Goal: Transaction & Acquisition: Purchase product/service

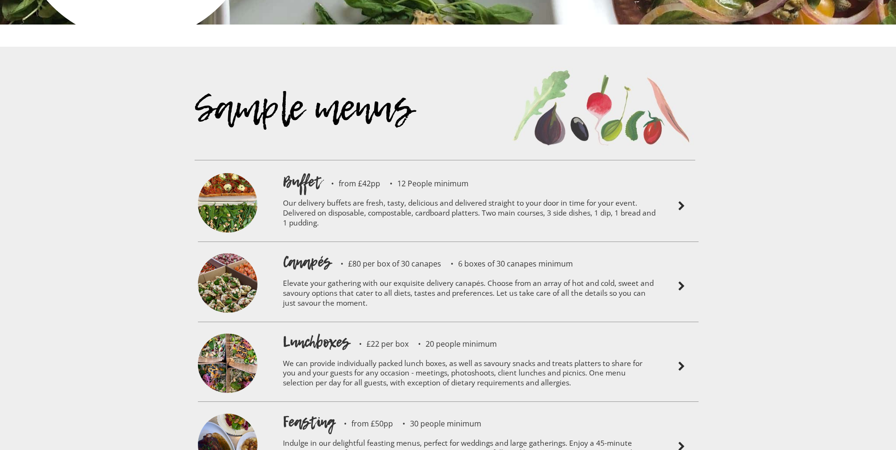
scroll to position [2124, 0]
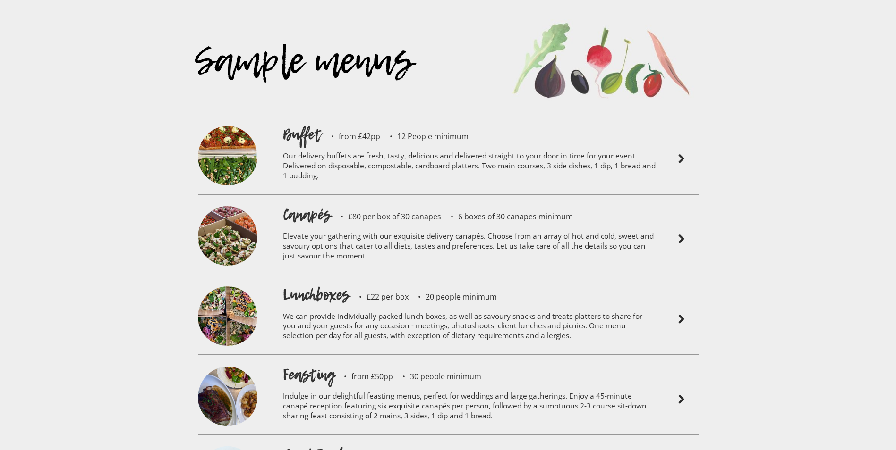
click at [682, 234] on img at bounding box center [681, 239] width 11 height 11
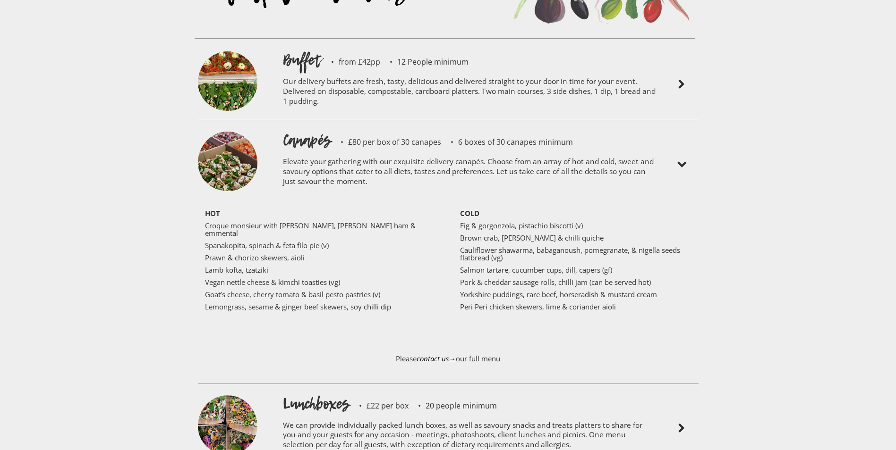
scroll to position [2219, 0]
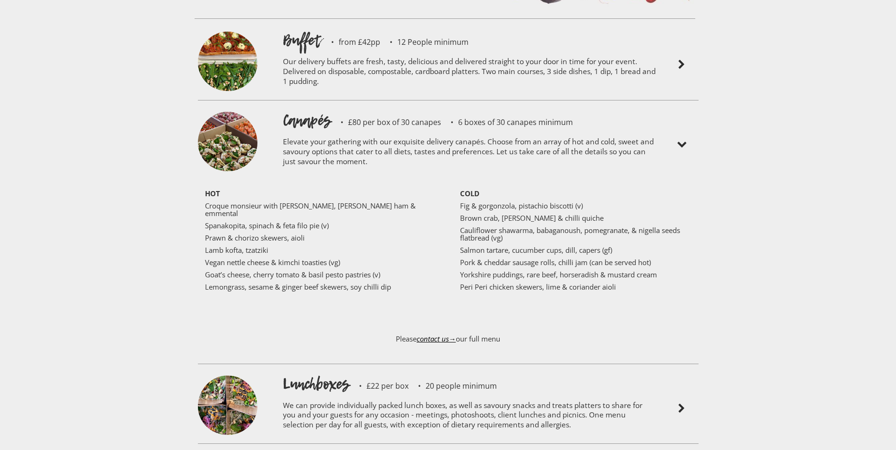
click at [590, 183] on div "HOT Croque monsieur with truffle, Parma ham & emmental Spanakopita, spinach & f…" at bounding box center [448, 254] width 510 height 143
click at [248, 117] on img at bounding box center [227, 143] width 59 height 62
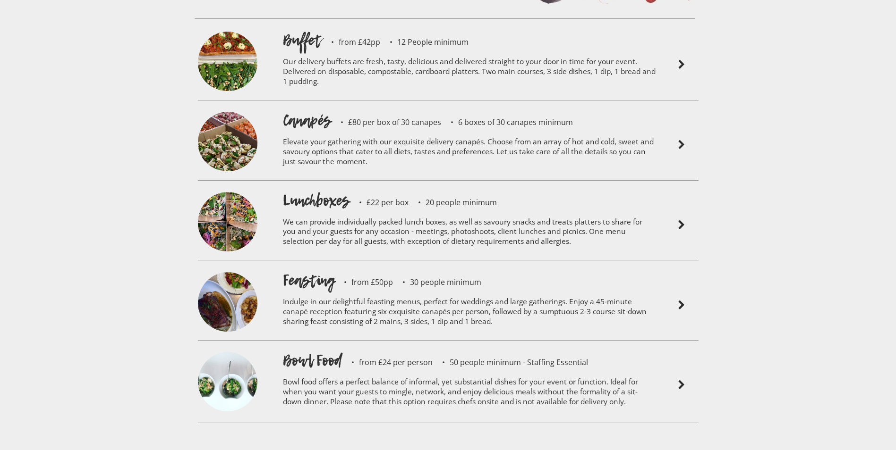
click at [313, 110] on h1 "Canapés" at bounding box center [307, 120] width 48 height 21
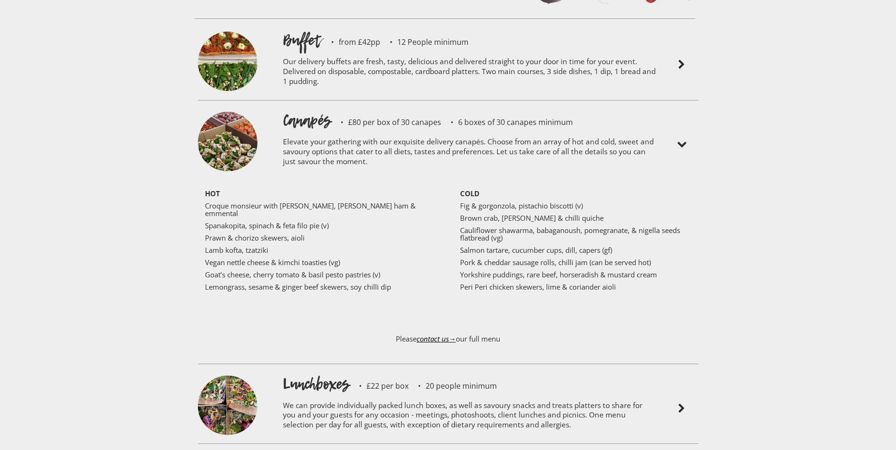
click at [381, 118] on p "£80 per box of 30 canapes" at bounding box center [386, 122] width 110 height 8
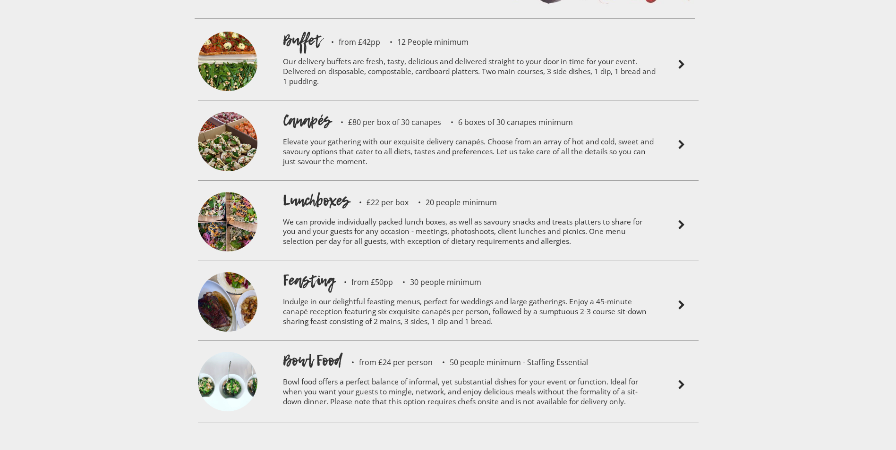
click at [555, 118] on p "6 boxes of 30 canapes minimum" at bounding box center [507, 122] width 132 height 8
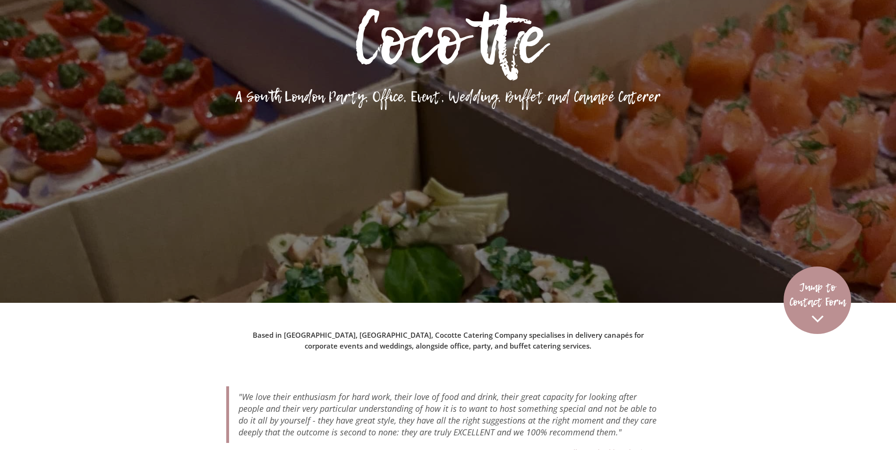
scroll to position [0, 0]
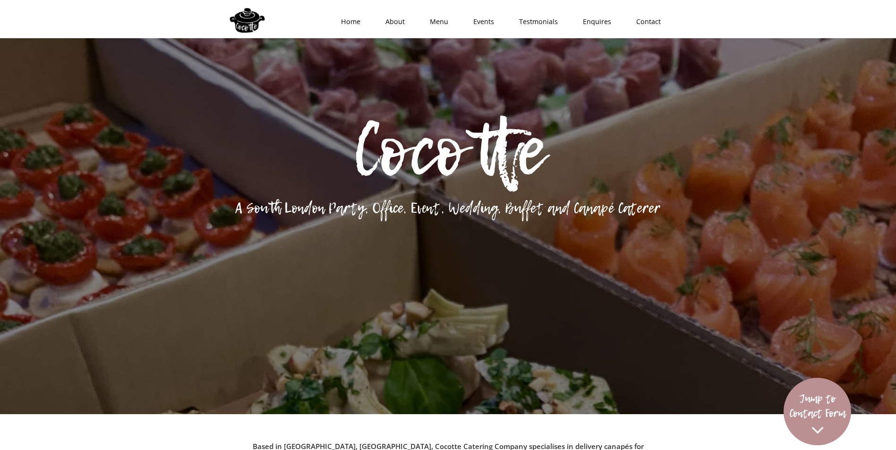
click at [496, 186] on p "Cocotte" at bounding box center [448, 150] width 896 height 72
click at [487, 149] on p "Cocotte" at bounding box center [448, 150] width 896 height 72
click at [614, 170] on p "Cocotte" at bounding box center [448, 150] width 896 height 72
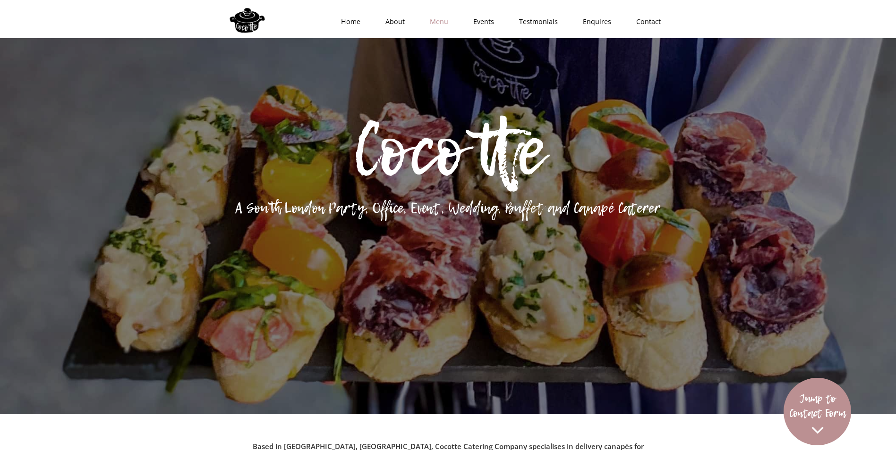
click at [439, 24] on link "Menu" at bounding box center [435, 22] width 43 height 28
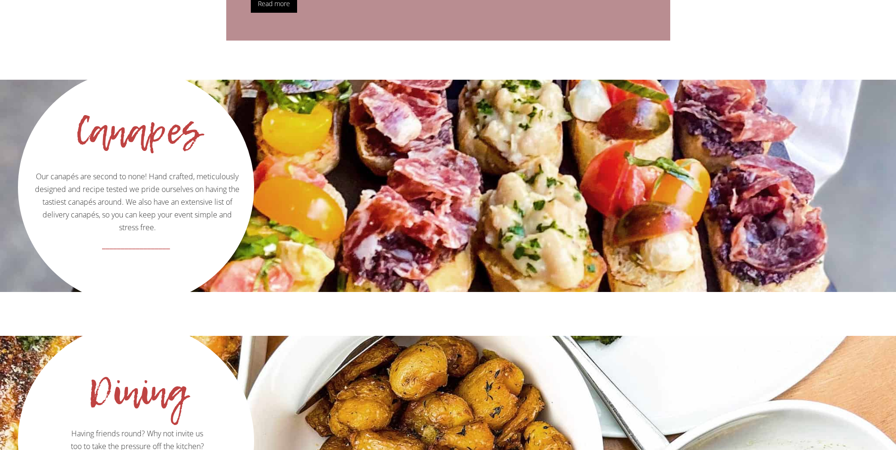
scroll to position [940, 0]
